Goal: Complete application form: Complete application form

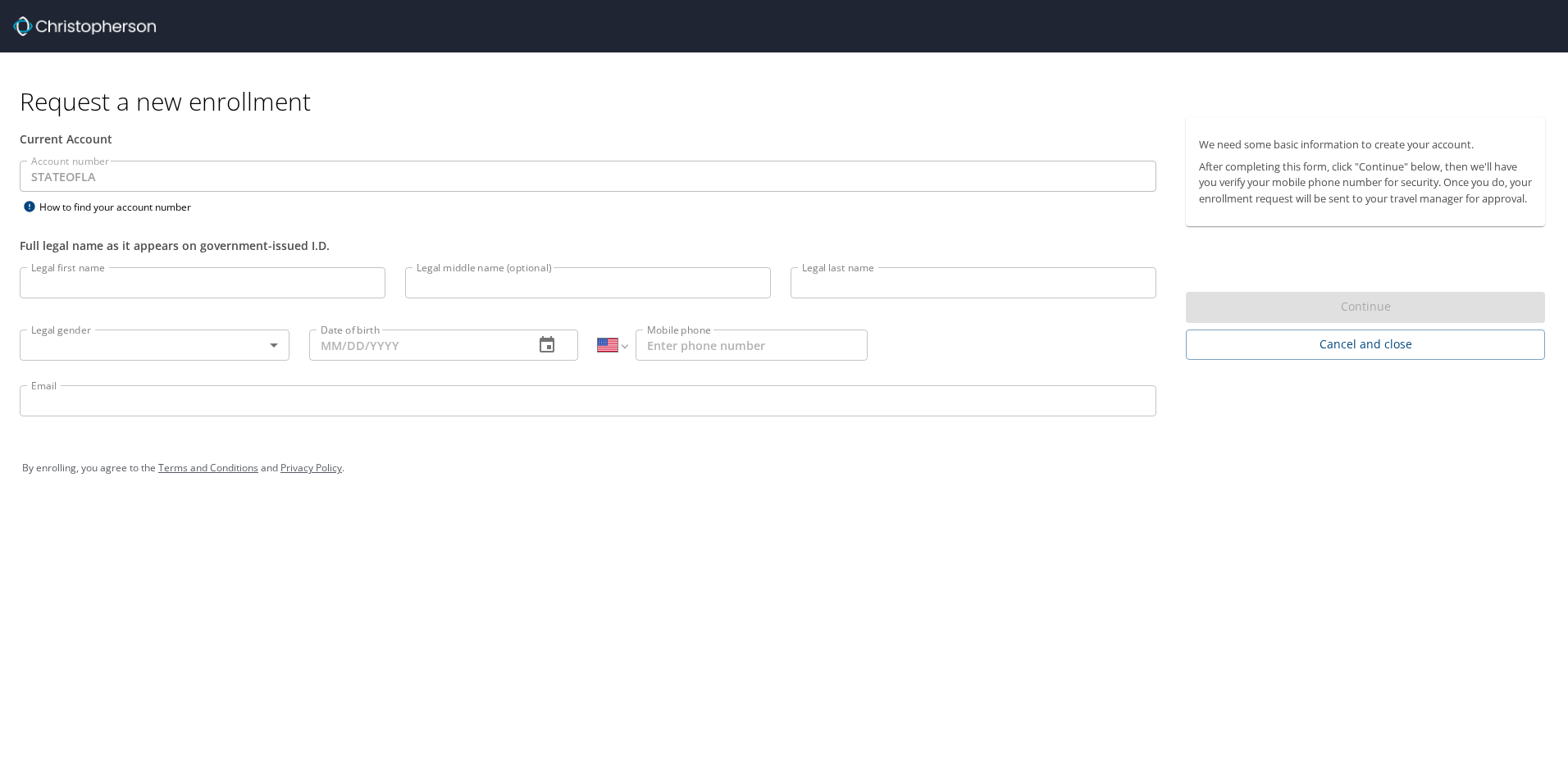
select select "US"
click at [270, 285] on input "Legal first name" at bounding box center [202, 283] width 365 height 32
type input "EBONY"
type input "[PERSON_NAME]"
click at [247, 352] on body "Request a new enrollment Current Account Account number STATEOFLA Account numbe…" at bounding box center [784, 391] width 1568 height 782
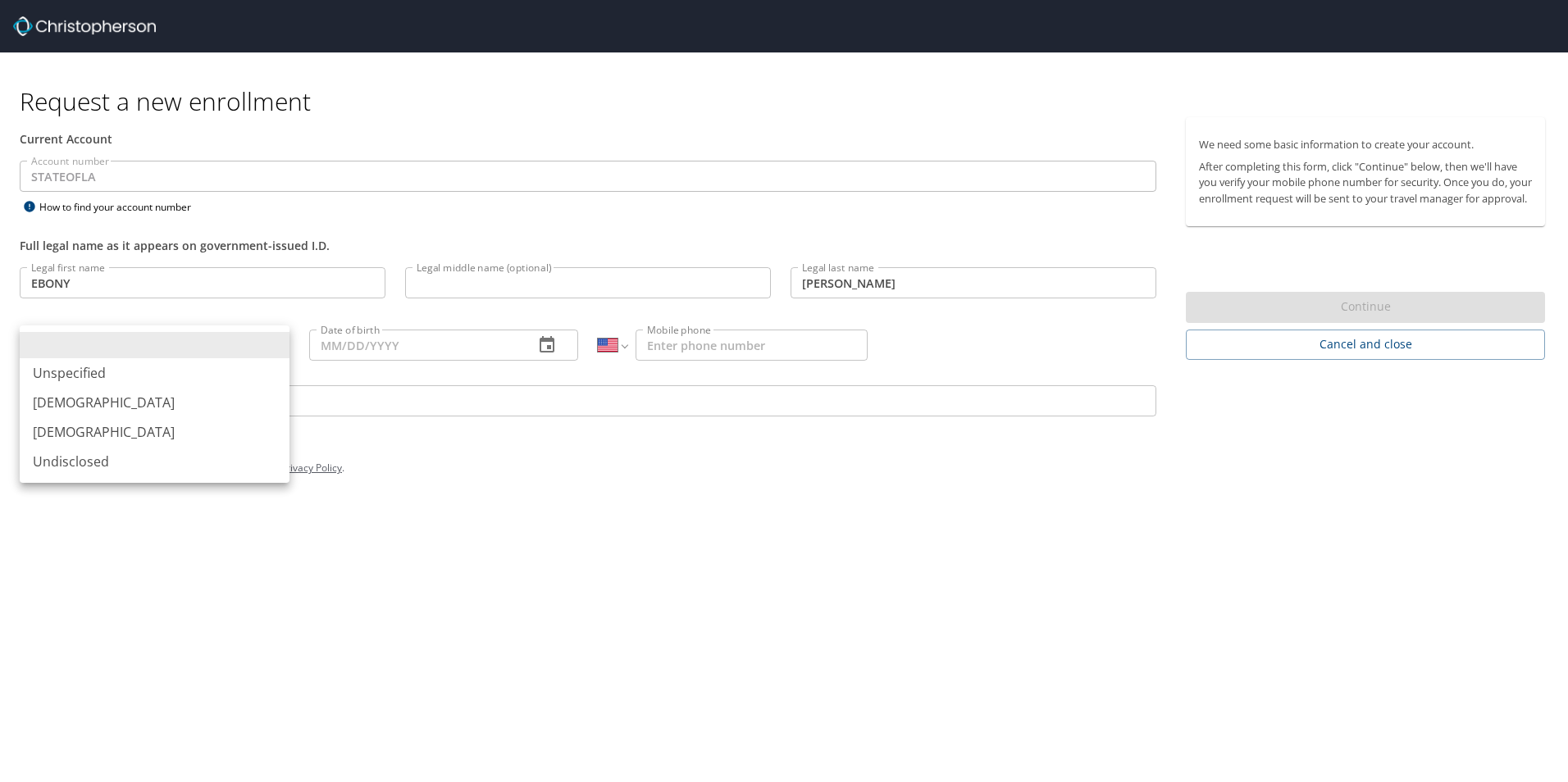
click at [212, 428] on li "[DEMOGRAPHIC_DATA]" at bounding box center [154, 432] width 270 height 30
type input "[DEMOGRAPHIC_DATA]"
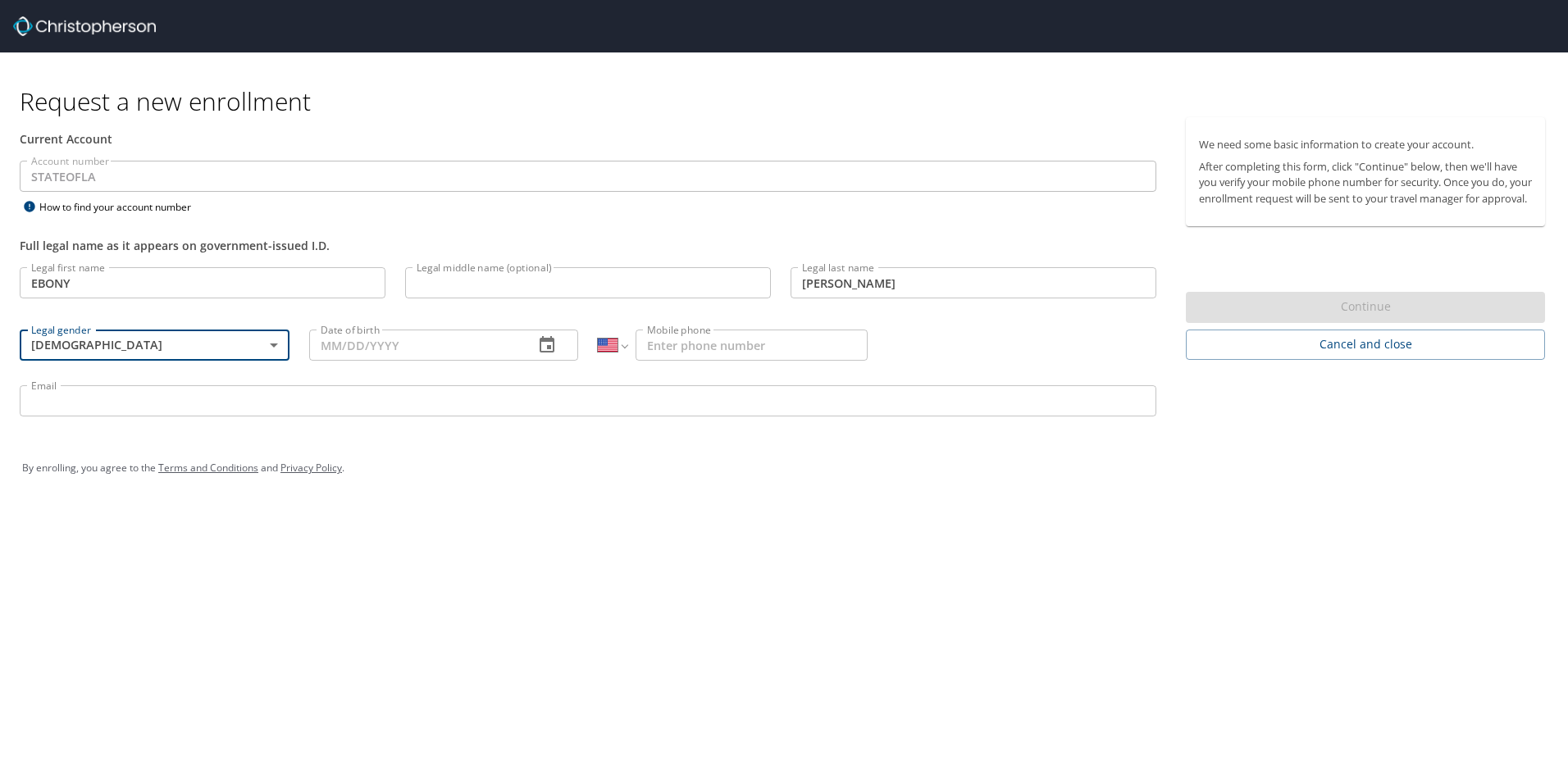
click at [393, 337] on input "Date of birth" at bounding box center [415, 345] width 212 height 32
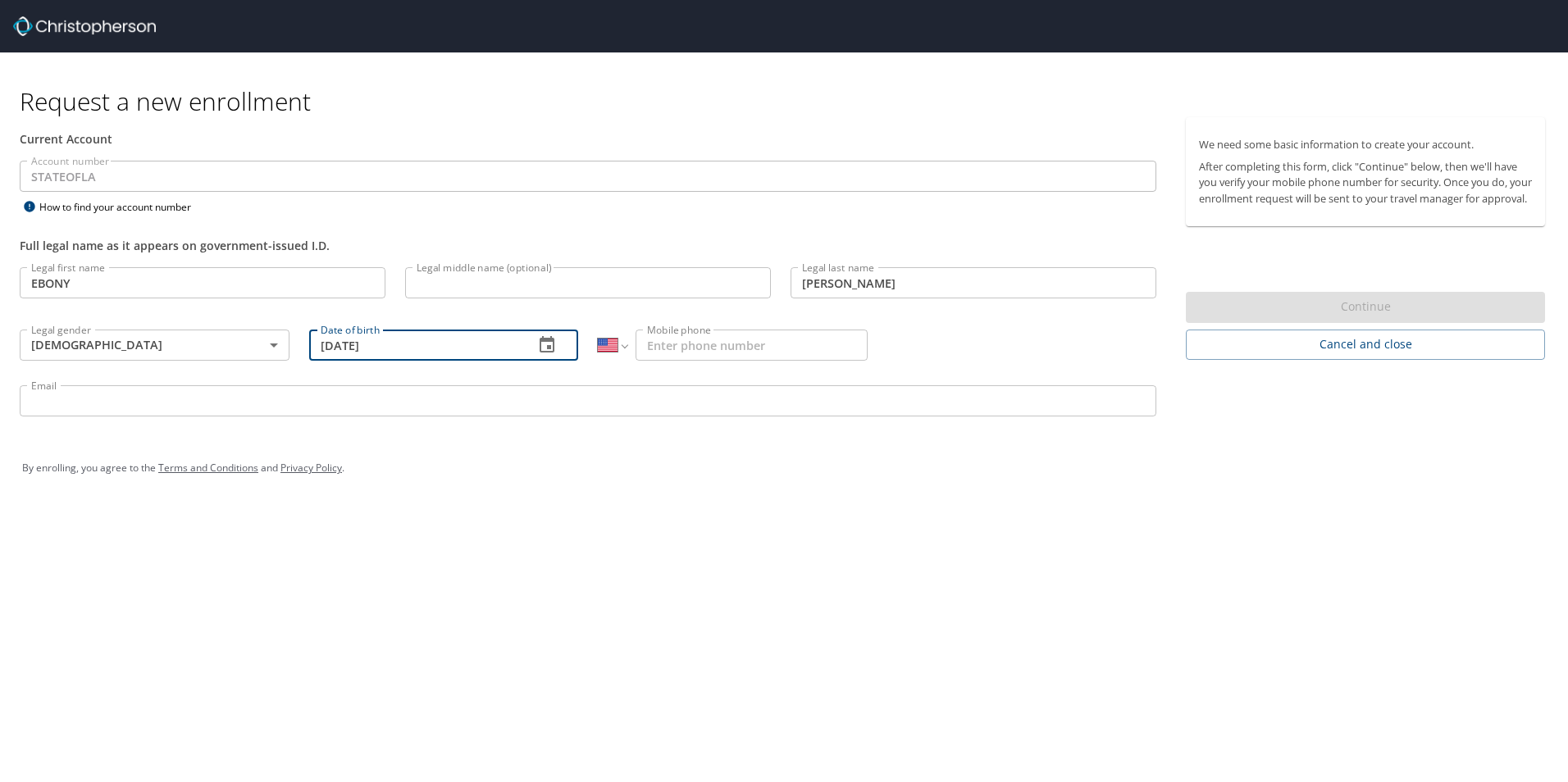
type input "[DATE]"
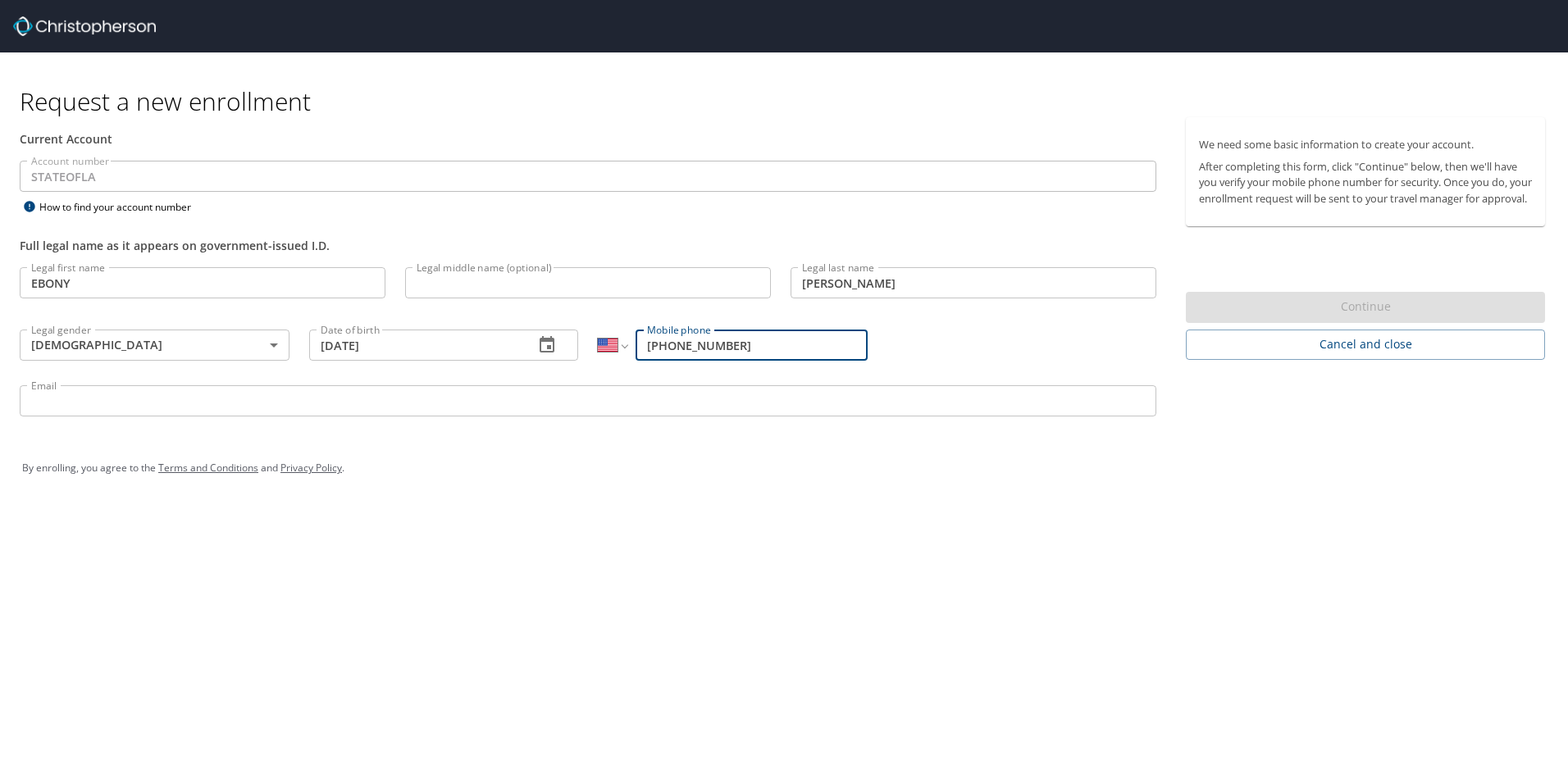
type input "[PHONE_NUMBER]"
click at [333, 399] on input "Email" at bounding box center [588, 400] width 1136 height 32
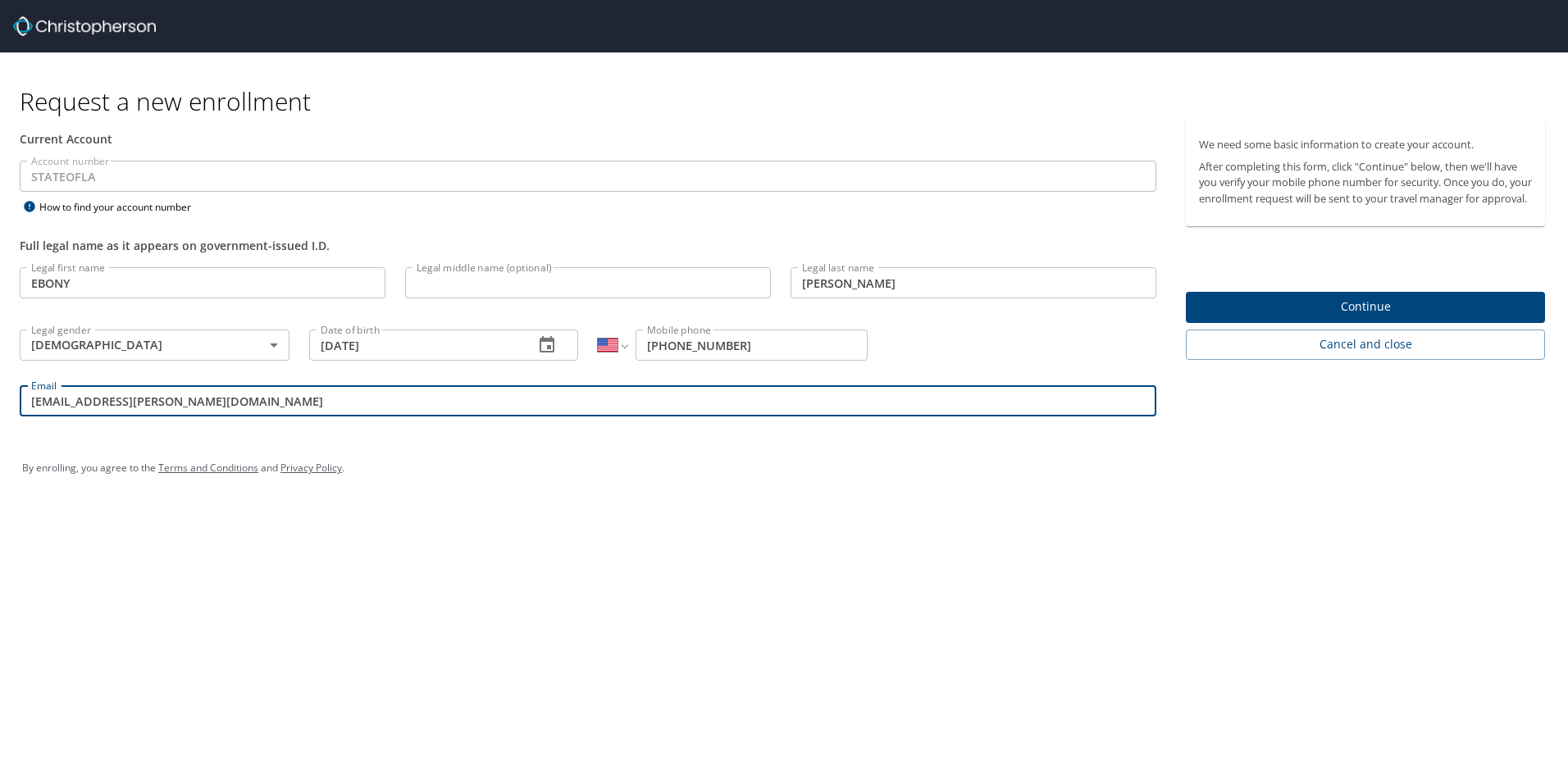
type input "[EMAIL_ADDRESS][PERSON_NAME][DOMAIN_NAME]"
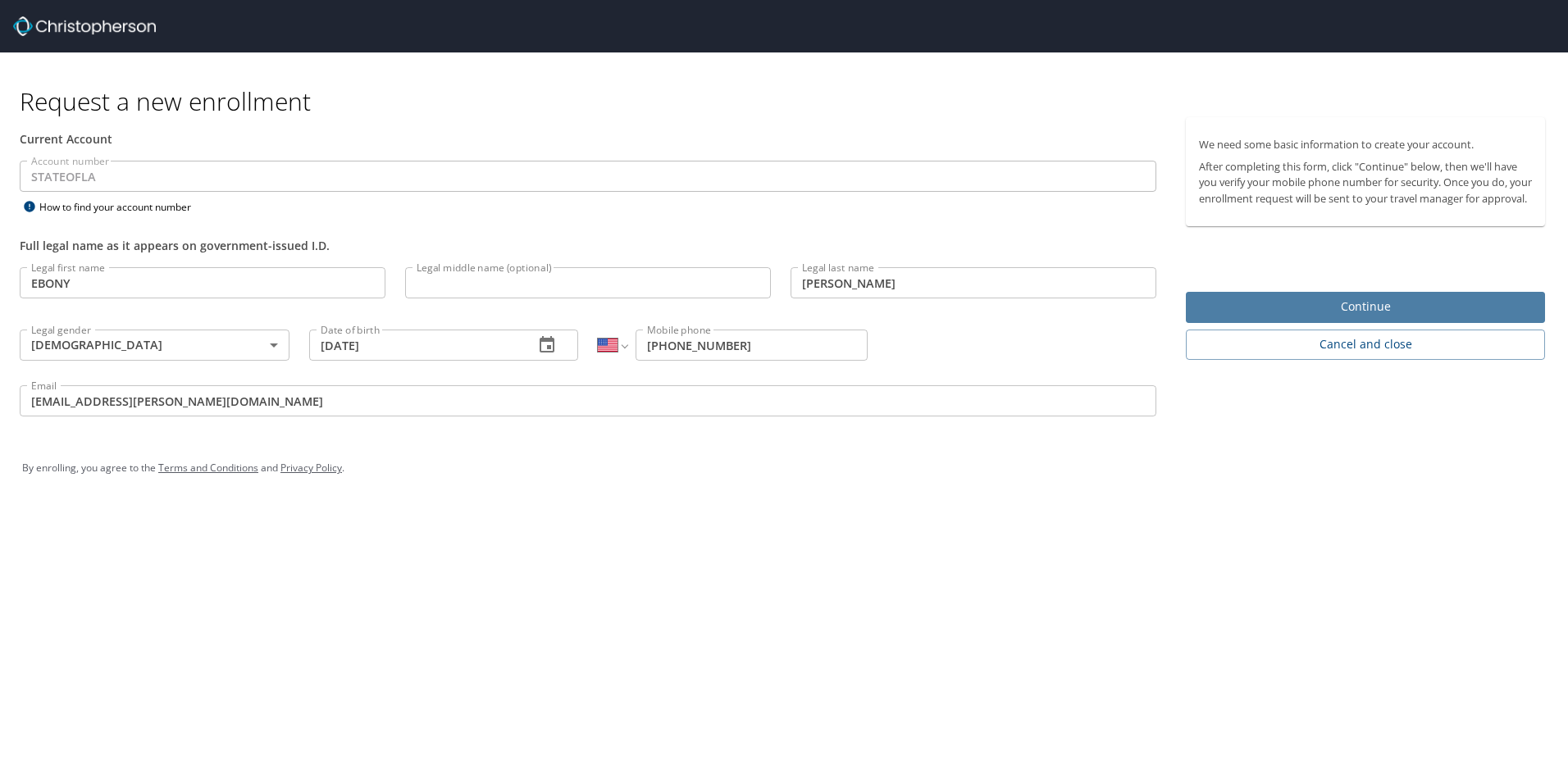
click at [1365, 318] on span "Continue" at bounding box center [1365, 308] width 333 height 20
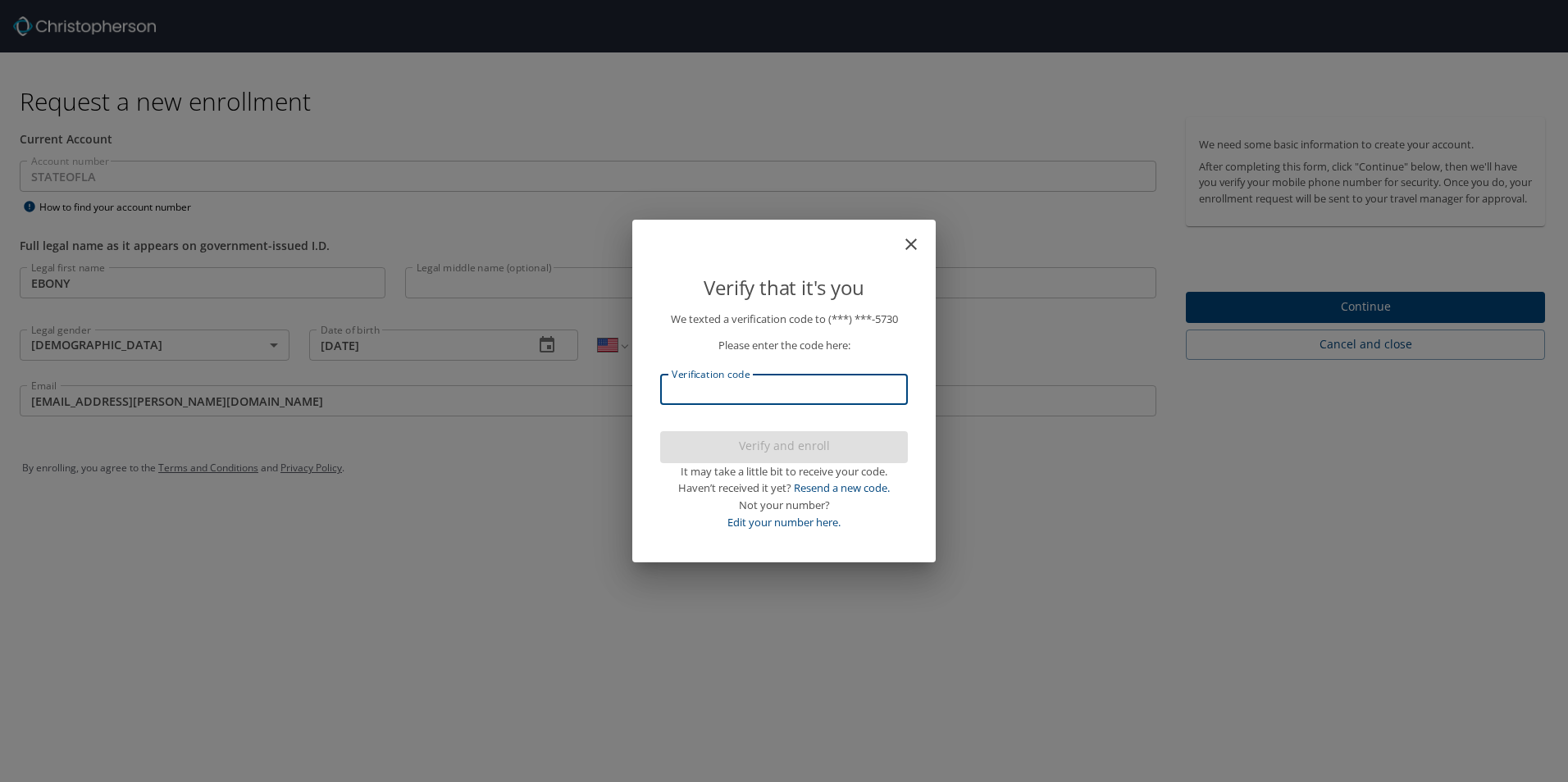
click at [750, 388] on input "Verification code" at bounding box center [784, 389] width 248 height 32
type input "574576"
click at [731, 458] on button "Verify and enroll" at bounding box center [784, 447] width 248 height 32
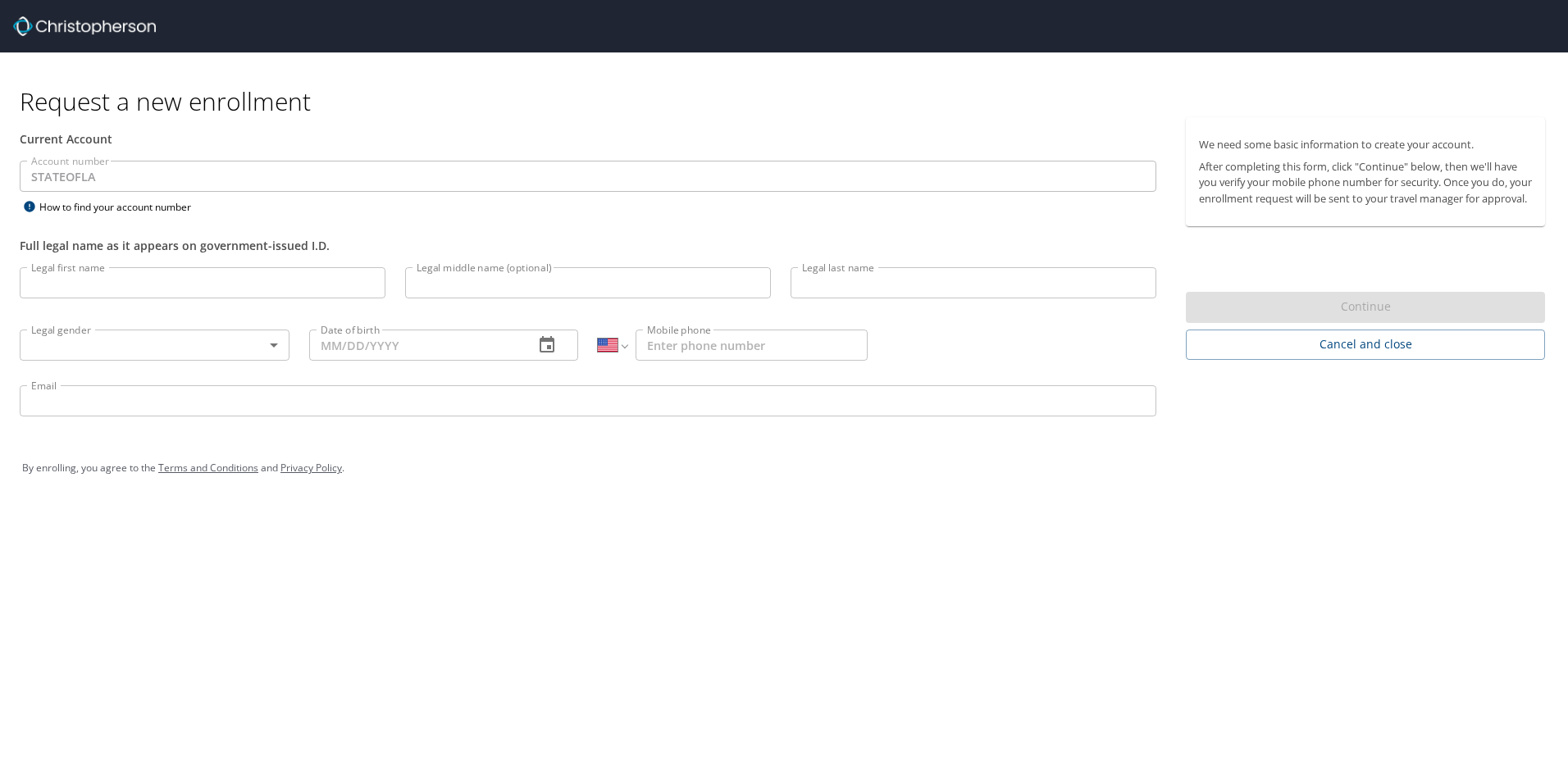
select select "US"
click at [290, 280] on input "Legal first name" at bounding box center [202, 283] width 365 height 32
type input "EBONY"
type input "[PERSON_NAME]"
click at [203, 336] on body "Request a new enrollment Current Account Account number STATEOFLA Account numbe…" at bounding box center [784, 391] width 1568 height 782
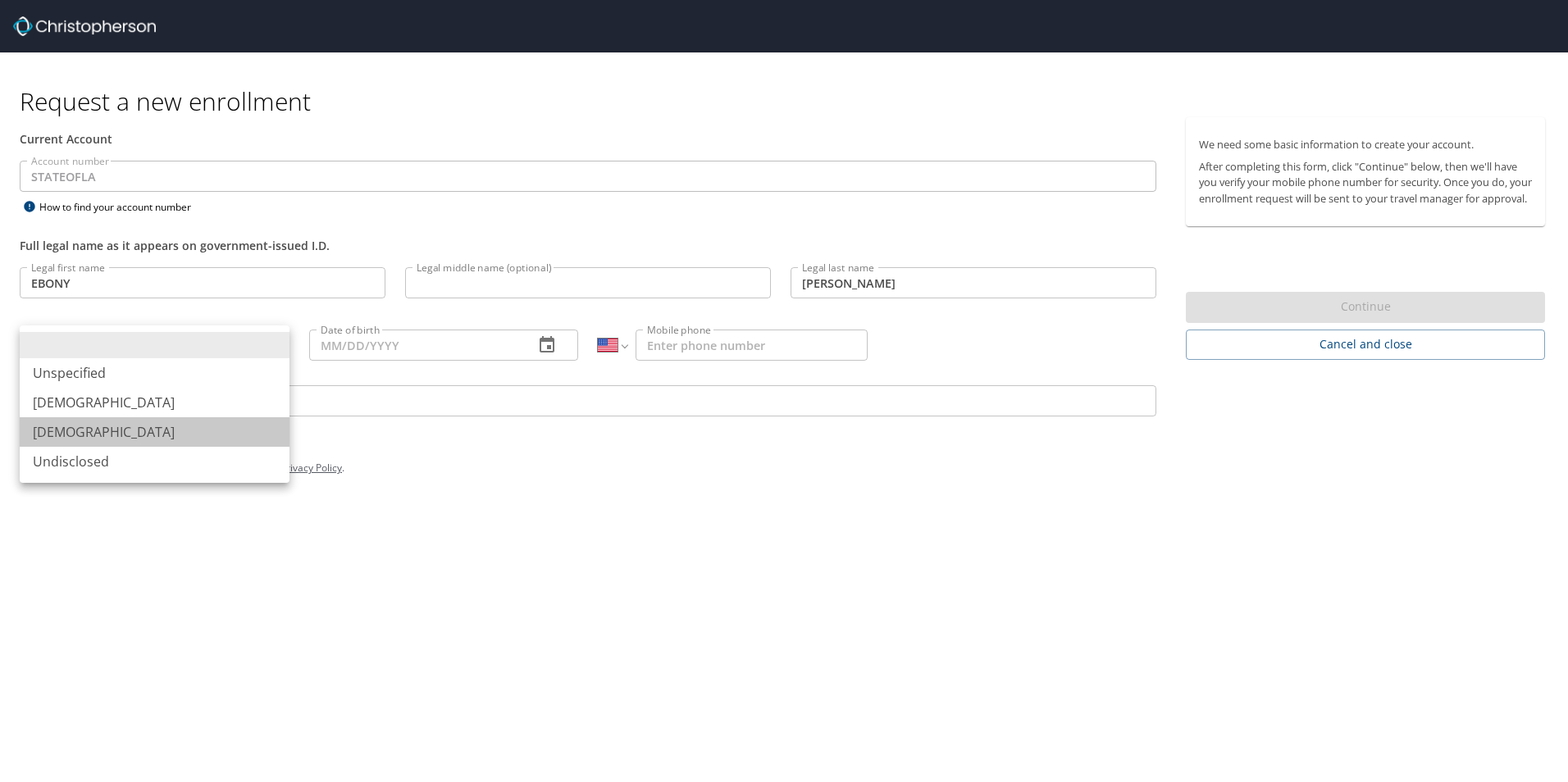
click at [181, 428] on li "[DEMOGRAPHIC_DATA]" at bounding box center [154, 432] width 270 height 30
type input "[DEMOGRAPHIC_DATA]"
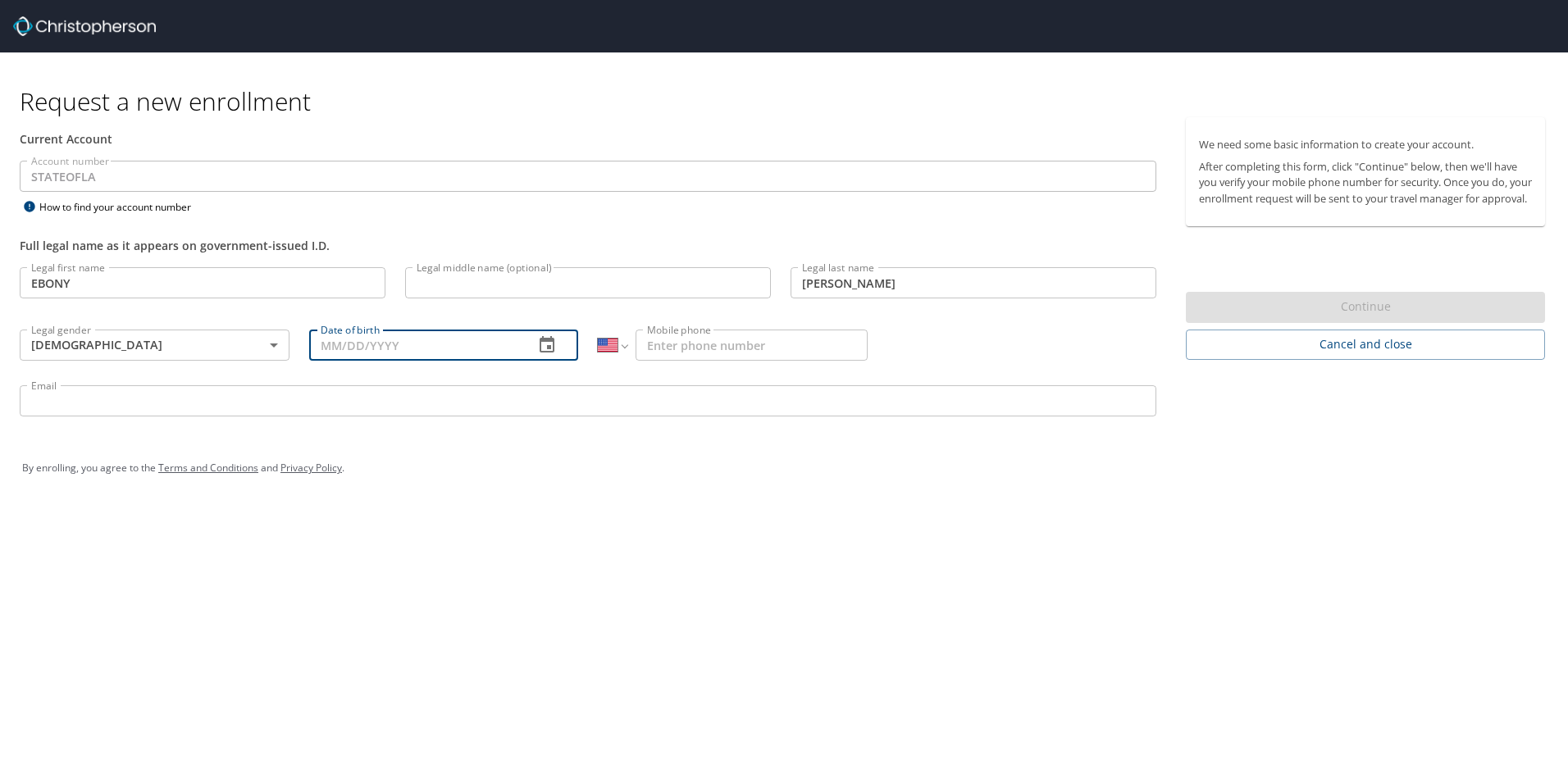
click at [322, 348] on input "Date of birth" at bounding box center [415, 345] width 212 height 32
type input "[DATE]"
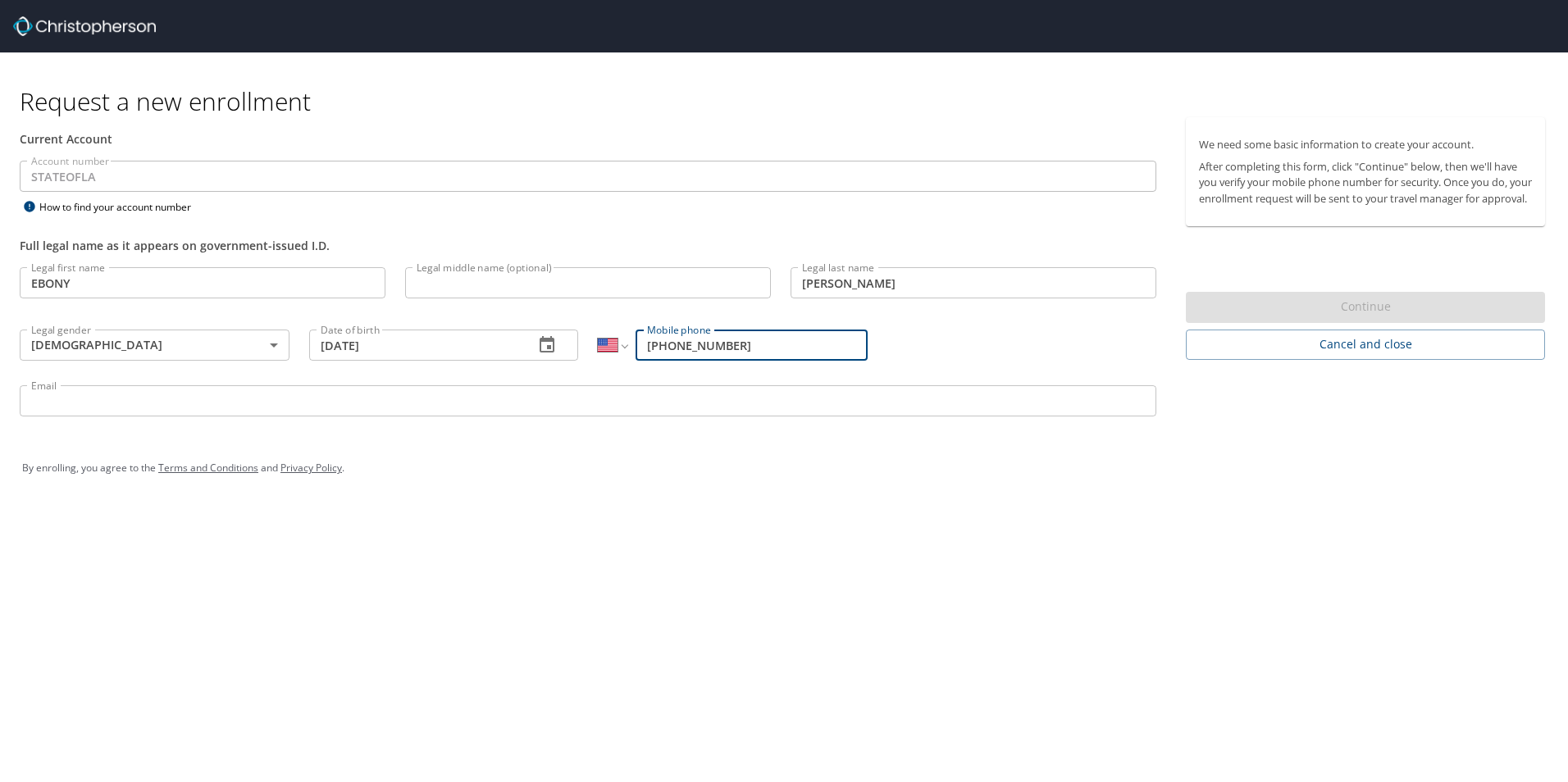
type input "[PHONE_NUMBER]"
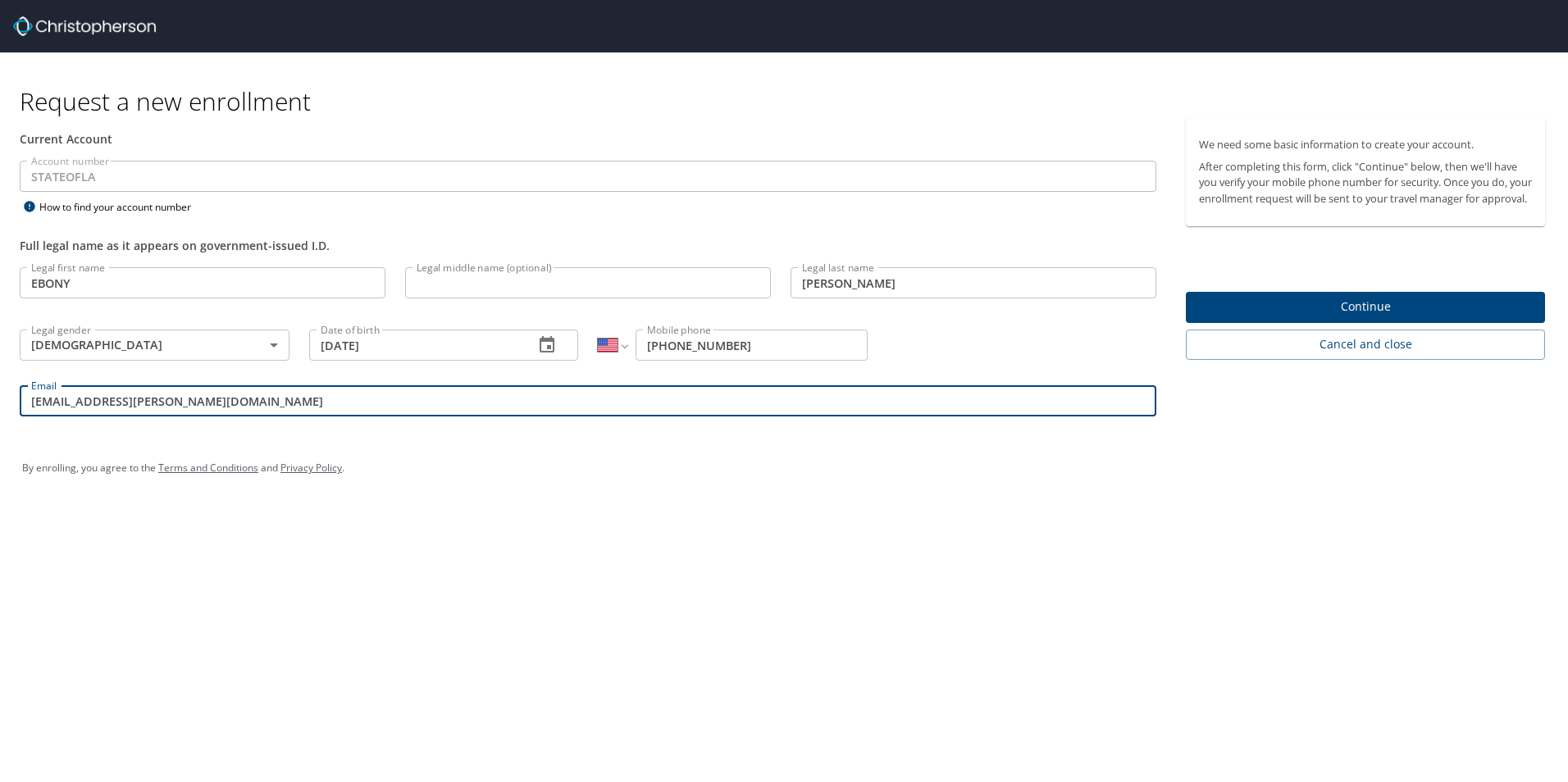
type input "[EMAIL_ADDRESS][PERSON_NAME][DOMAIN_NAME]"
click at [1445, 318] on span "Continue" at bounding box center [1365, 308] width 333 height 20
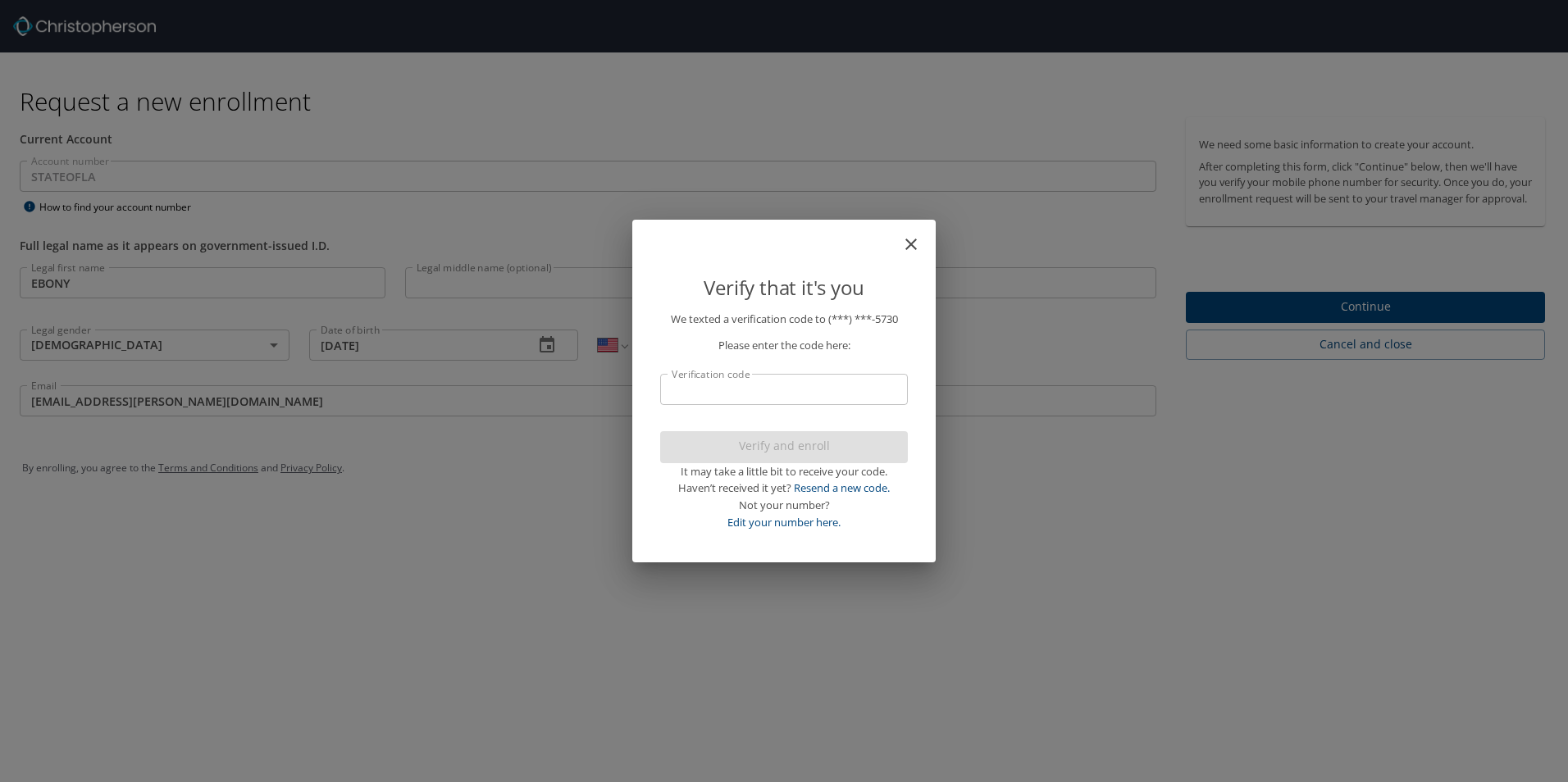
click at [773, 389] on input "Verification code" at bounding box center [784, 389] width 248 height 32
type input "288519"
